Goal: Communication & Community: Ask a question

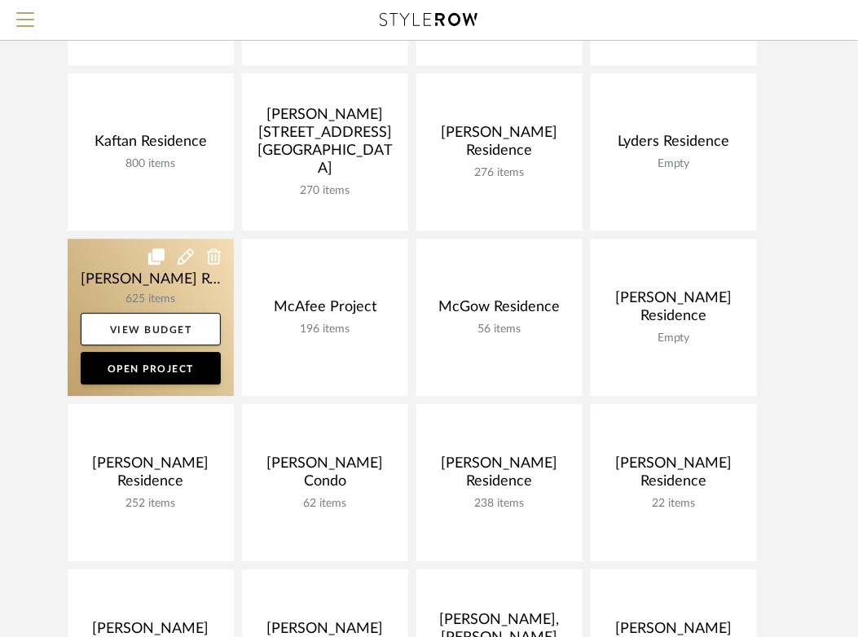
scroll to position [810, 0]
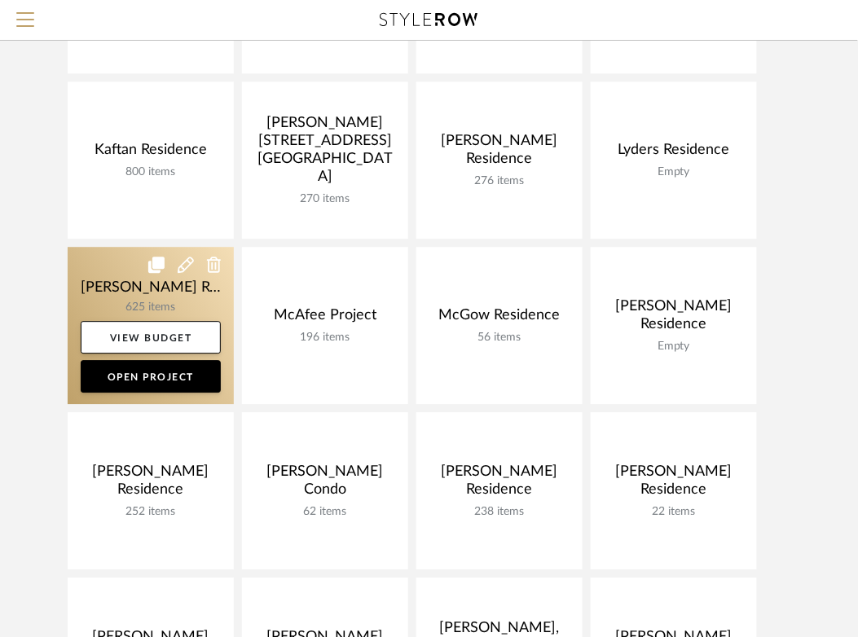
click at [112, 296] on link at bounding box center [151, 325] width 166 height 157
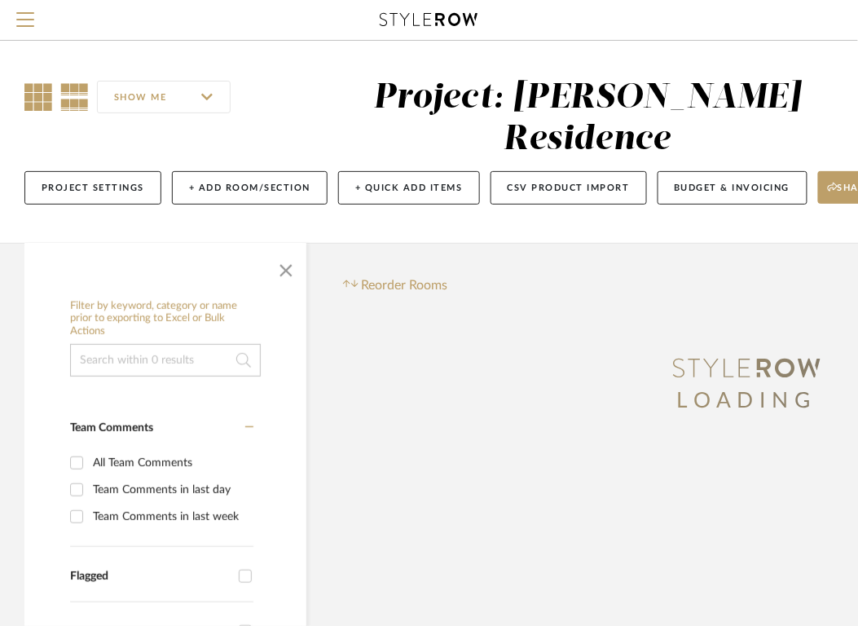
click at [40, 100] on icon at bounding box center [38, 97] width 28 height 28
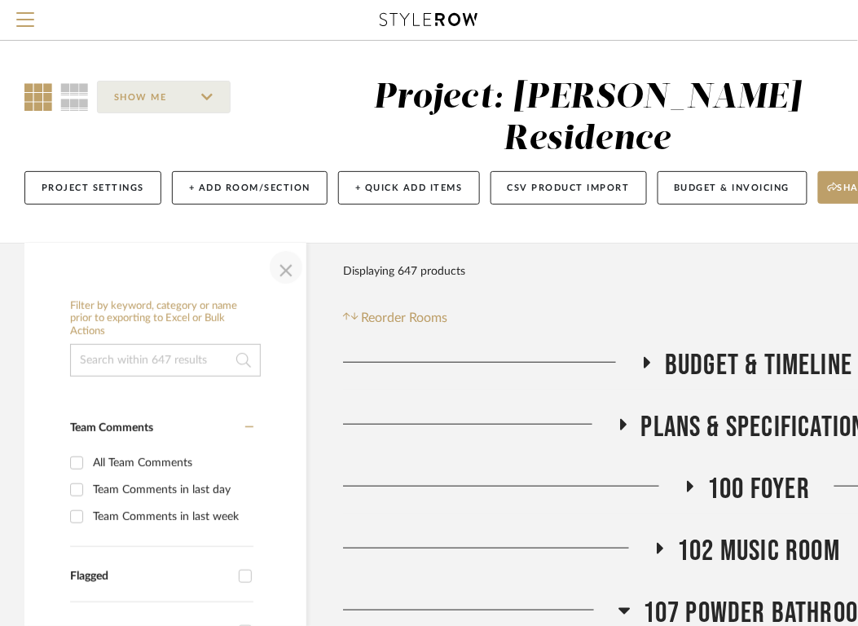
click at [284, 287] on span "button" at bounding box center [285, 267] width 39 height 39
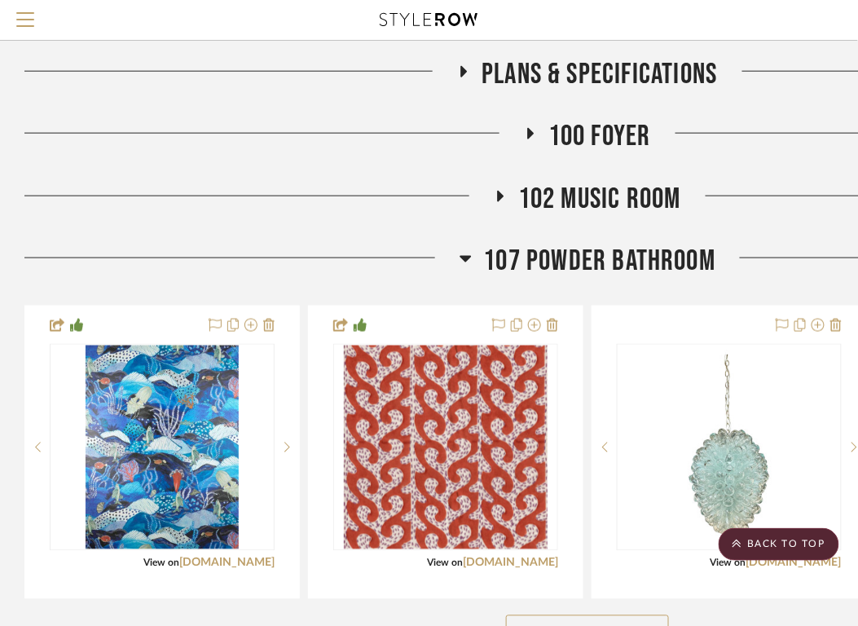
scroll to position [354, 0]
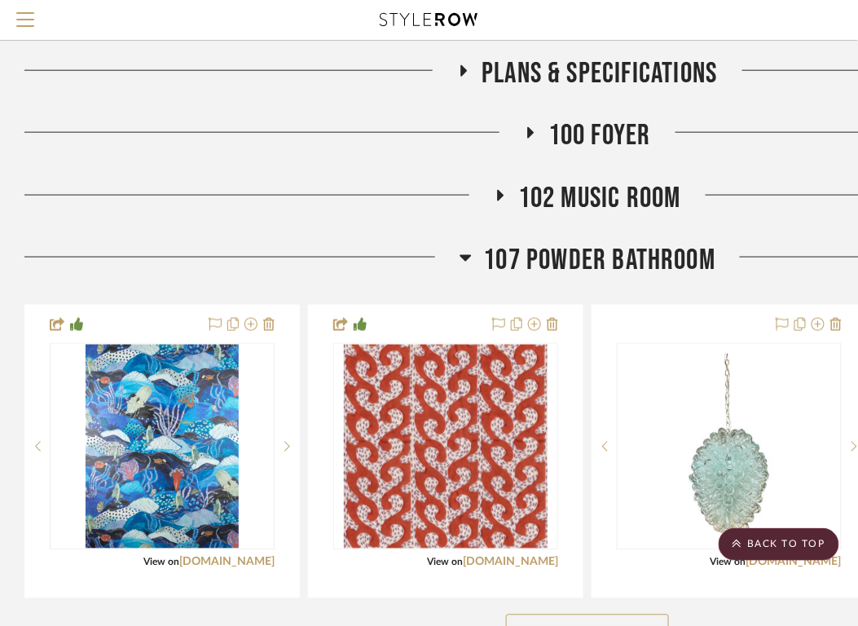
click at [463, 267] on icon at bounding box center [466, 258] width 12 height 20
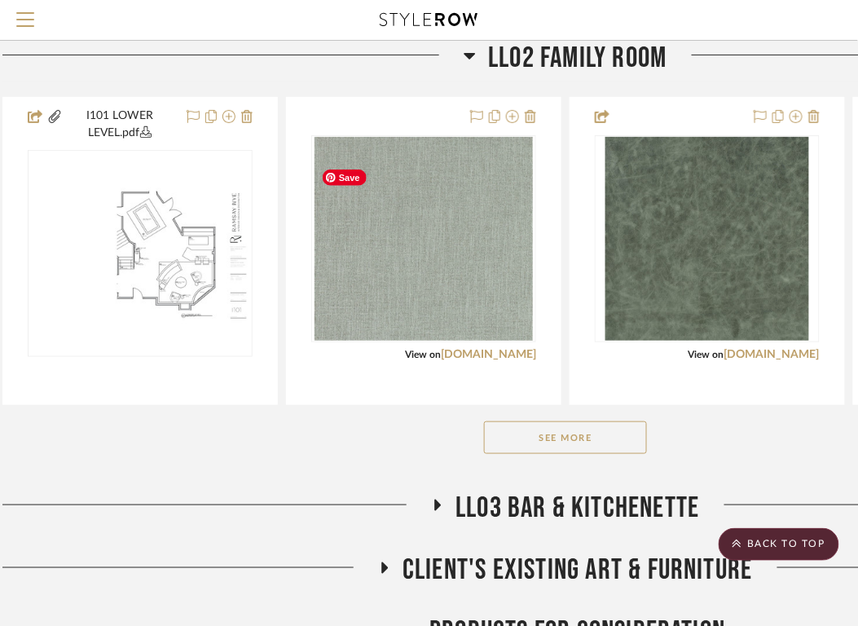
scroll to position [1494, 22]
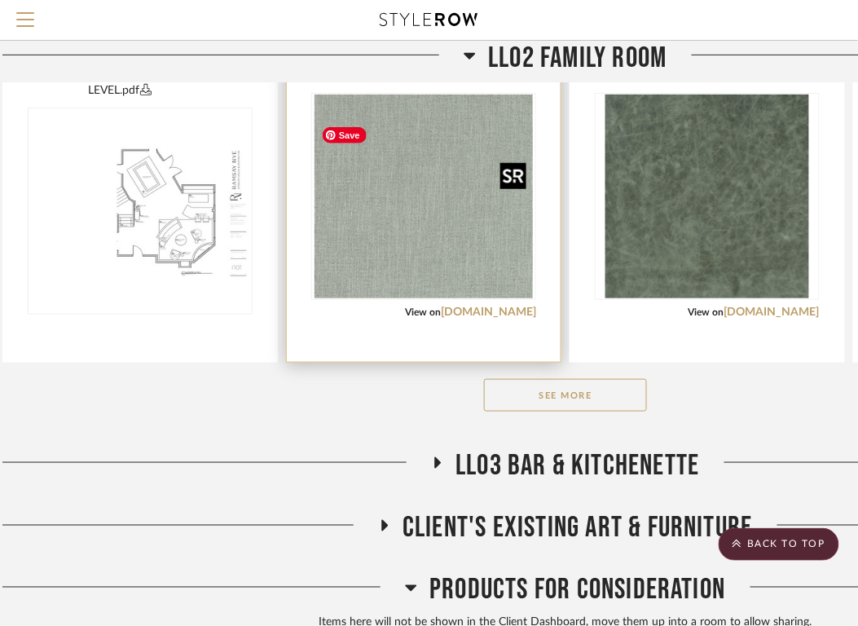
click at [384, 255] on img "0" at bounding box center [424, 197] width 218 height 204
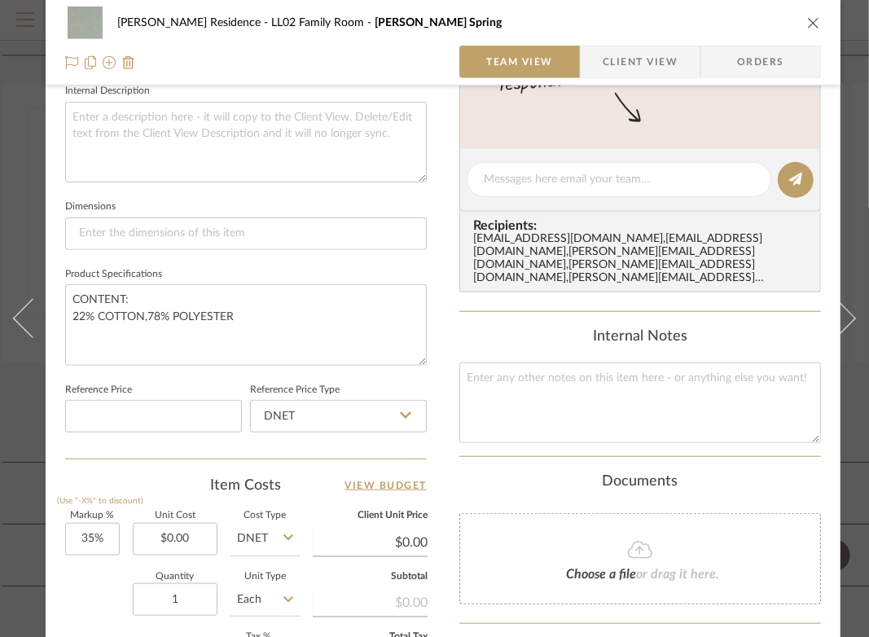
scroll to position [659, 0]
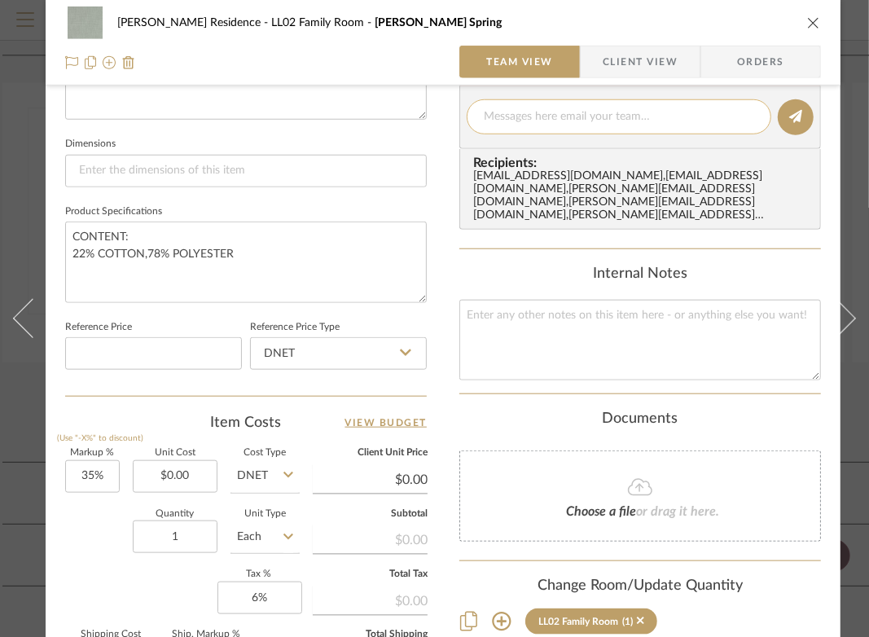
click at [628, 121] on textarea at bounding box center [619, 116] width 271 height 17
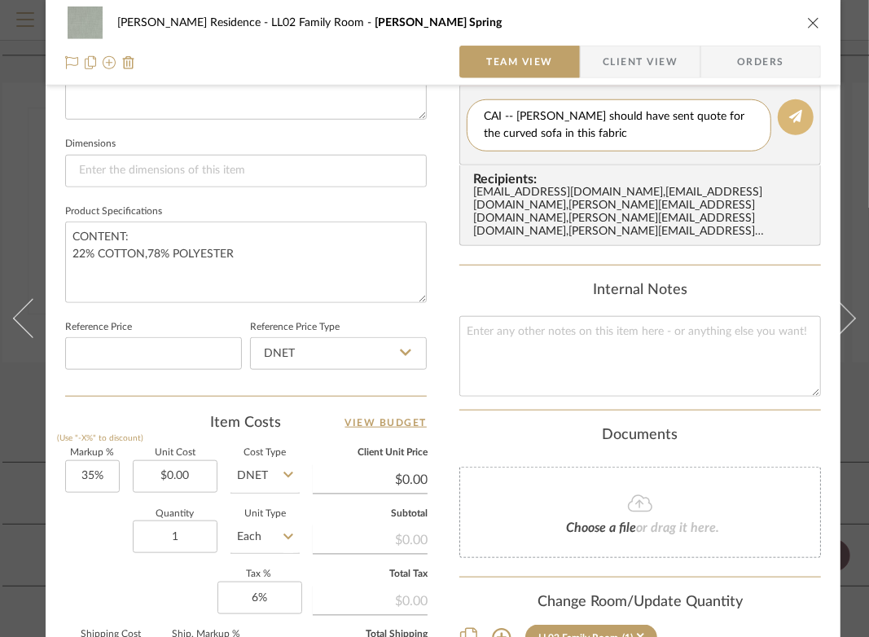
type textarea "CAI -- [PERSON_NAME] should have sent quote for the curved sofa in this fabric"
click at [791, 121] on icon at bounding box center [796, 116] width 13 height 13
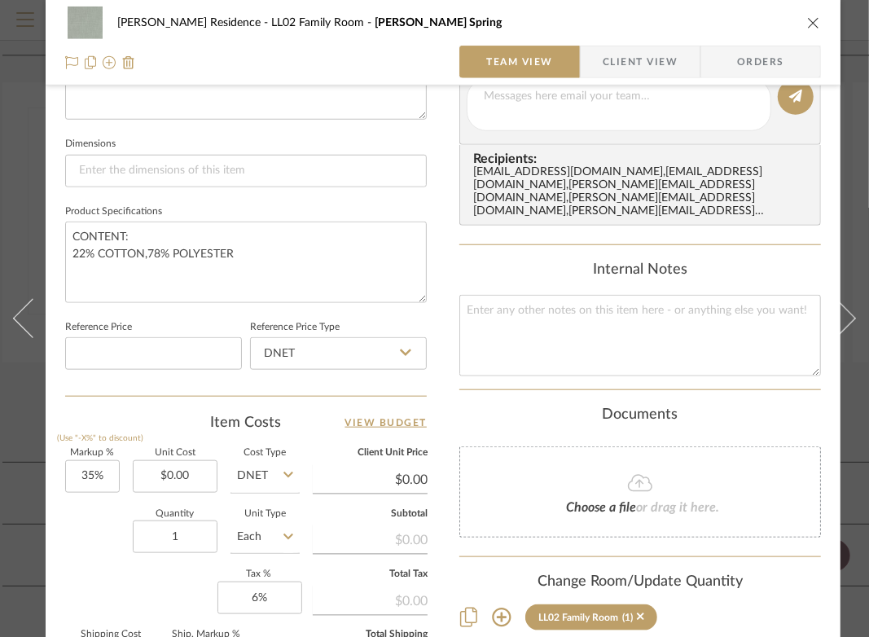
click at [810, 24] on icon "close" at bounding box center [814, 22] width 13 height 13
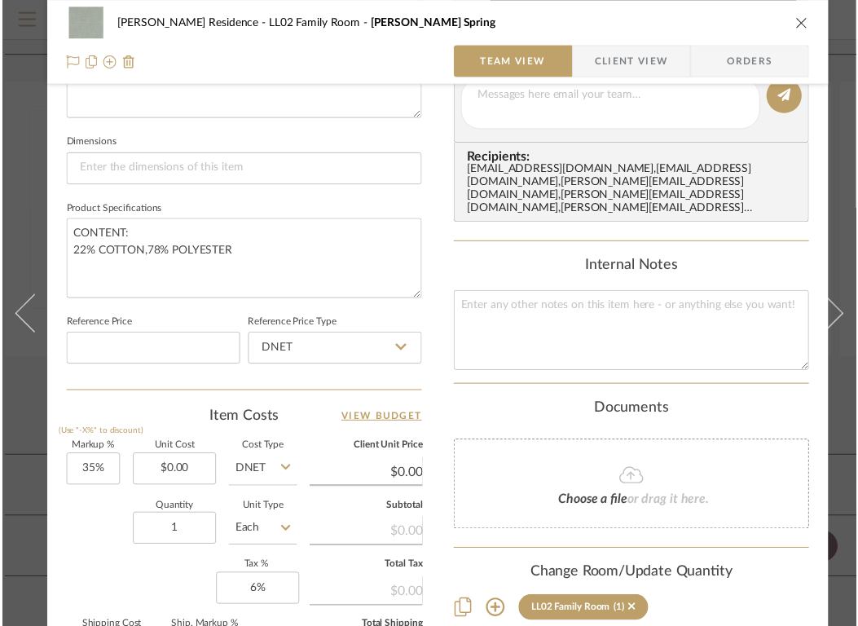
scroll to position [1494, 22]
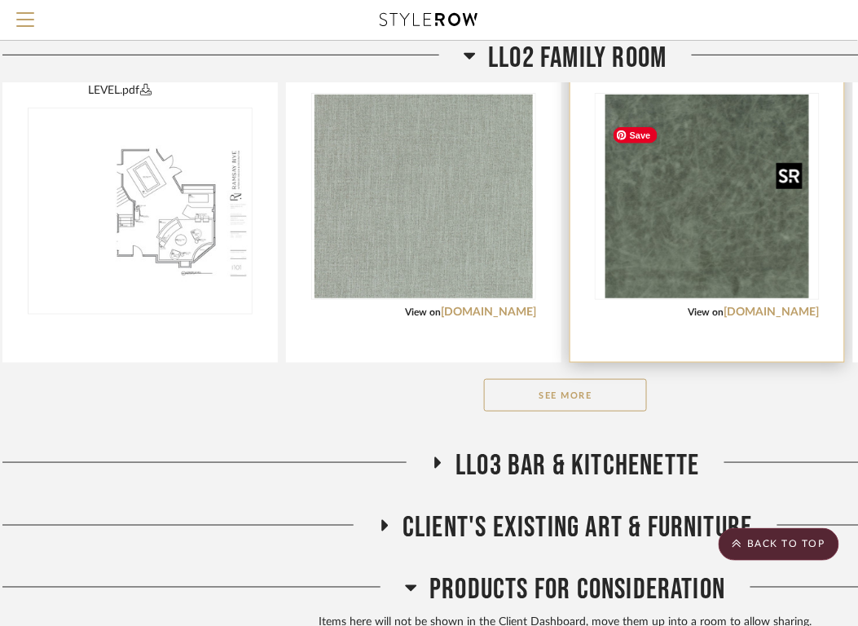
click at [735, 243] on img "0" at bounding box center [707, 197] width 204 height 204
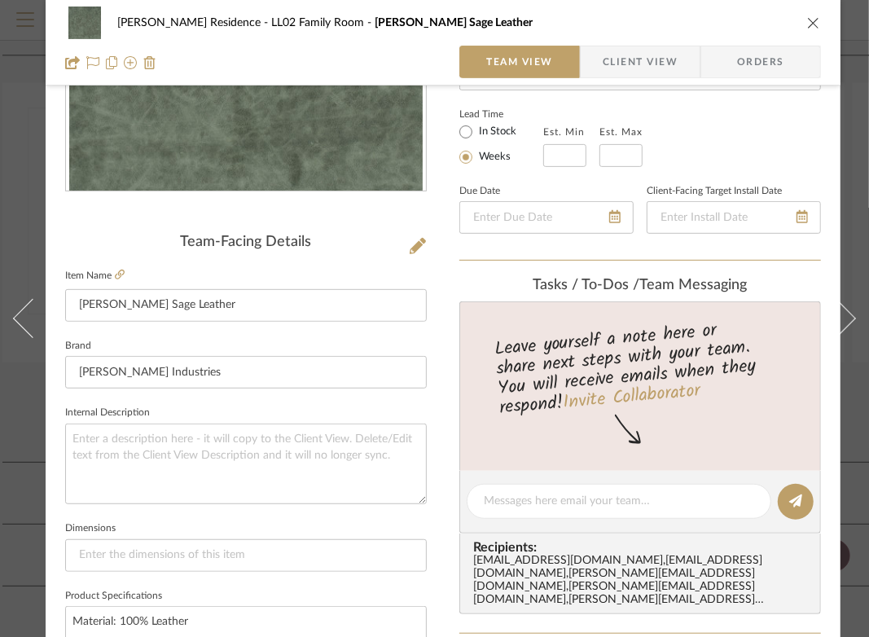
scroll to position [544, 0]
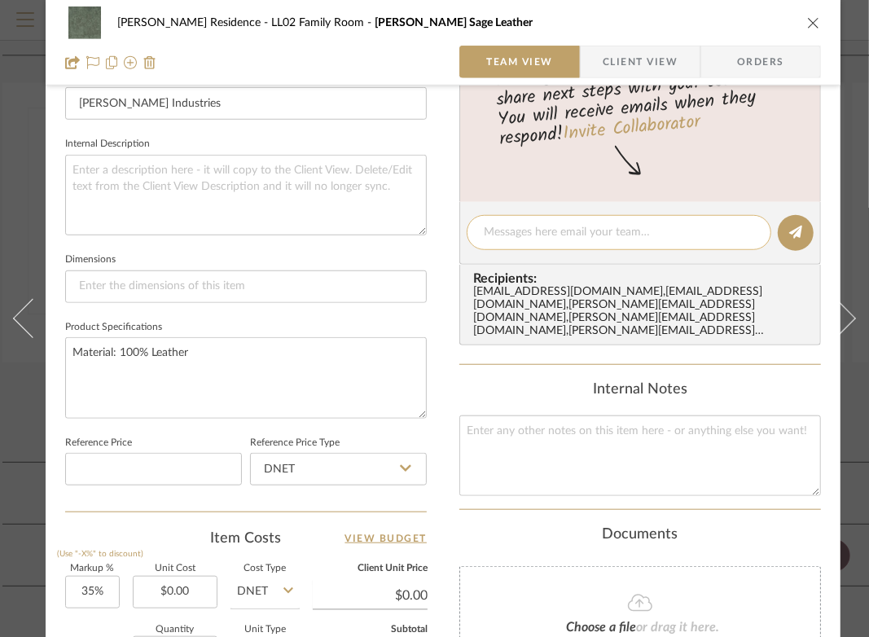
click at [579, 238] on textarea at bounding box center [619, 232] width 271 height 17
type textarea "Pls ask [PERSON_NAME] at CAI if they sell fabric by the yard"
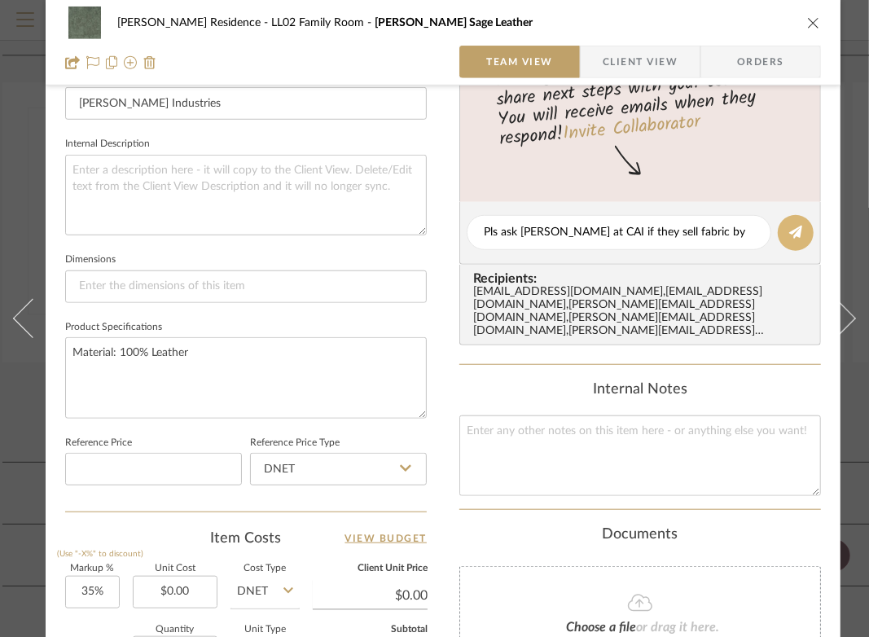
click at [797, 239] on icon at bounding box center [796, 232] width 13 height 13
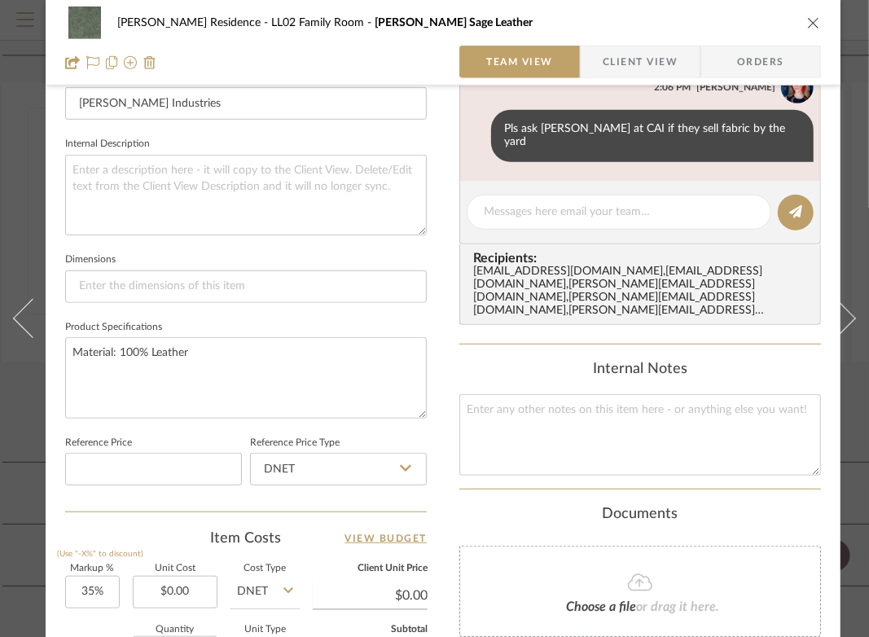
click at [811, 23] on icon "close" at bounding box center [814, 22] width 13 height 13
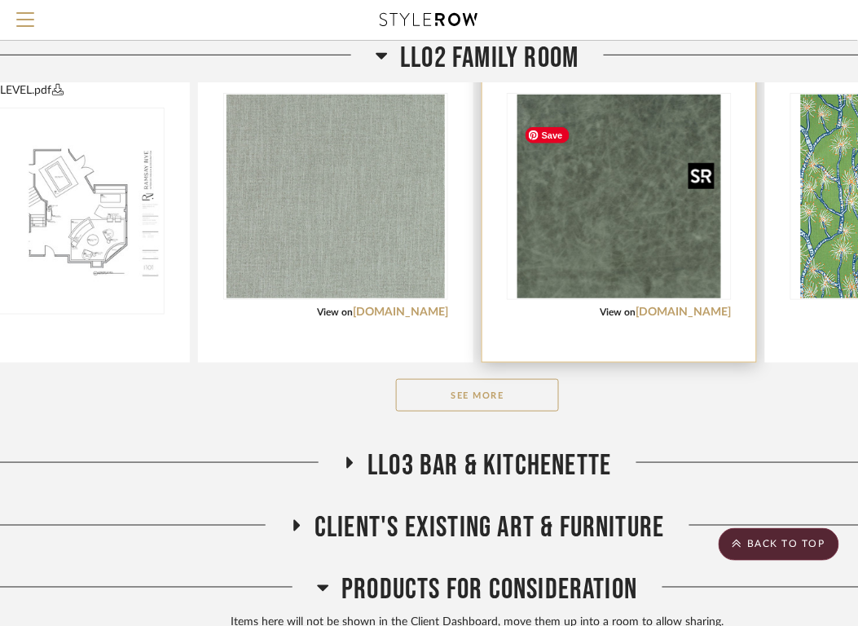
scroll to position [1494, 108]
